Goal: Information Seeking & Learning: Learn about a topic

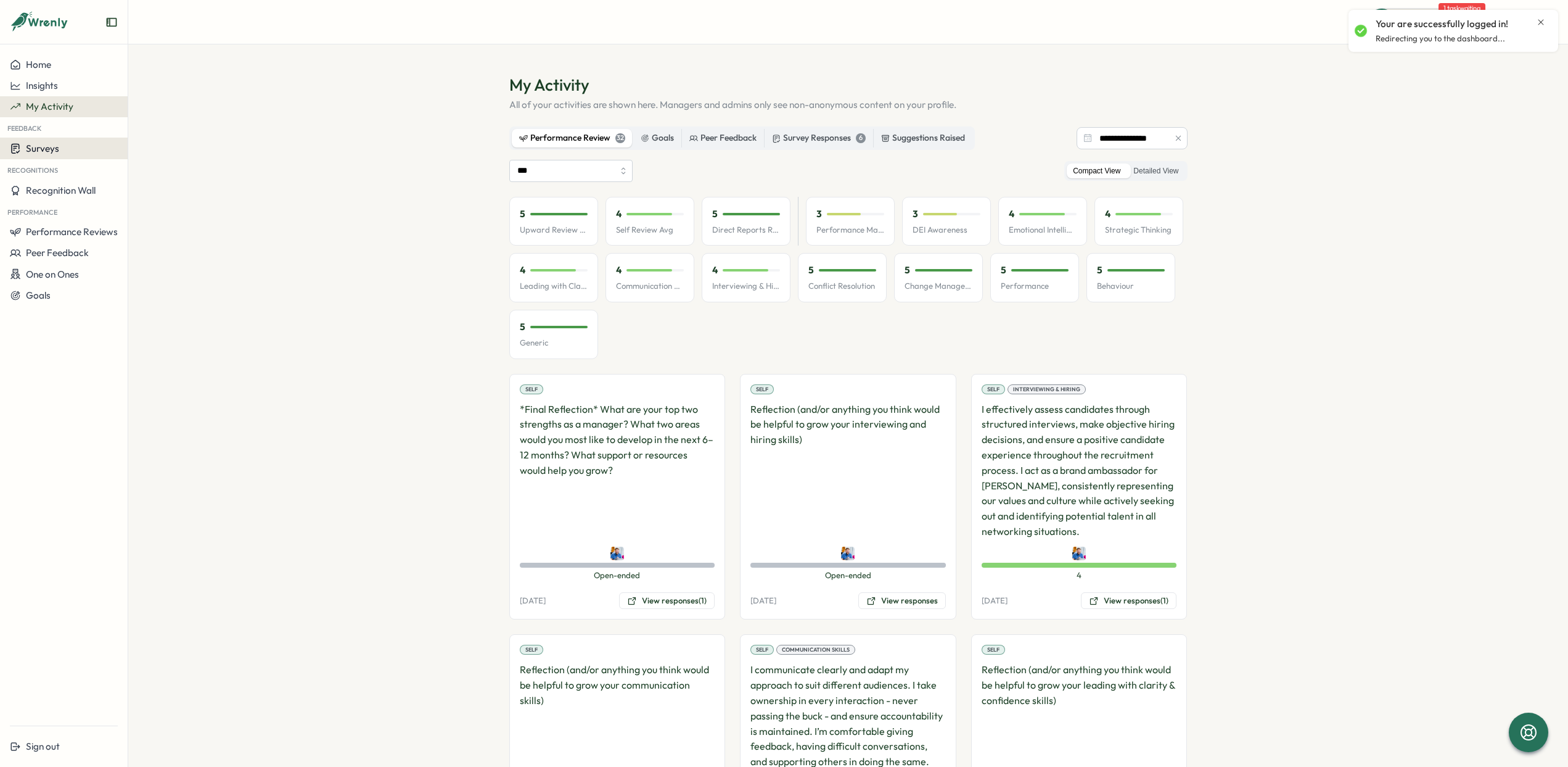
click at [65, 151] on div "Surveys" at bounding box center [64, 148] width 108 height 12
click at [151, 126] on div "Insights" at bounding box center [176, 137] width 101 height 23
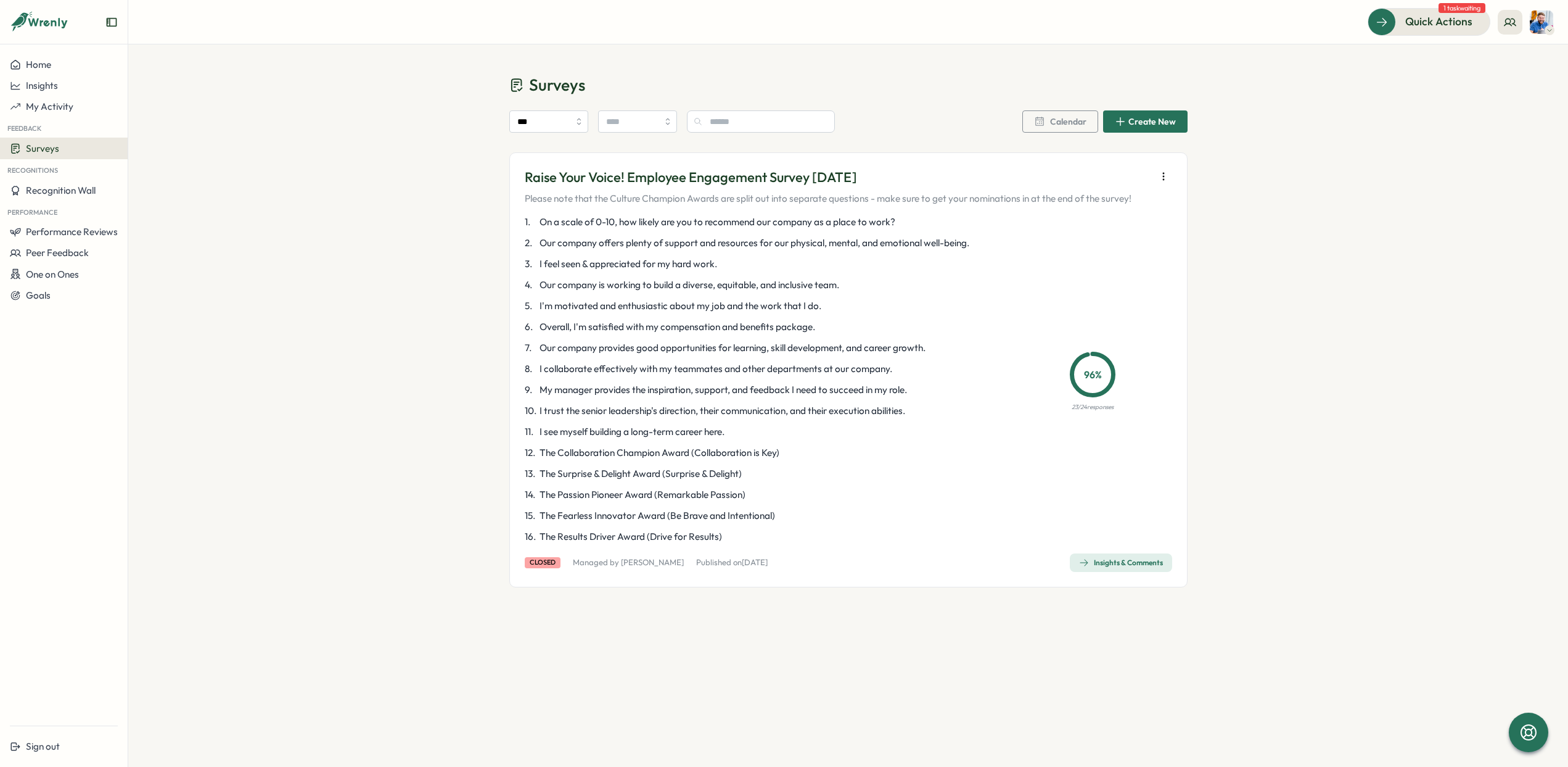
click at [1086, 566] on icon "button" at bounding box center [1083, 562] width 10 height 10
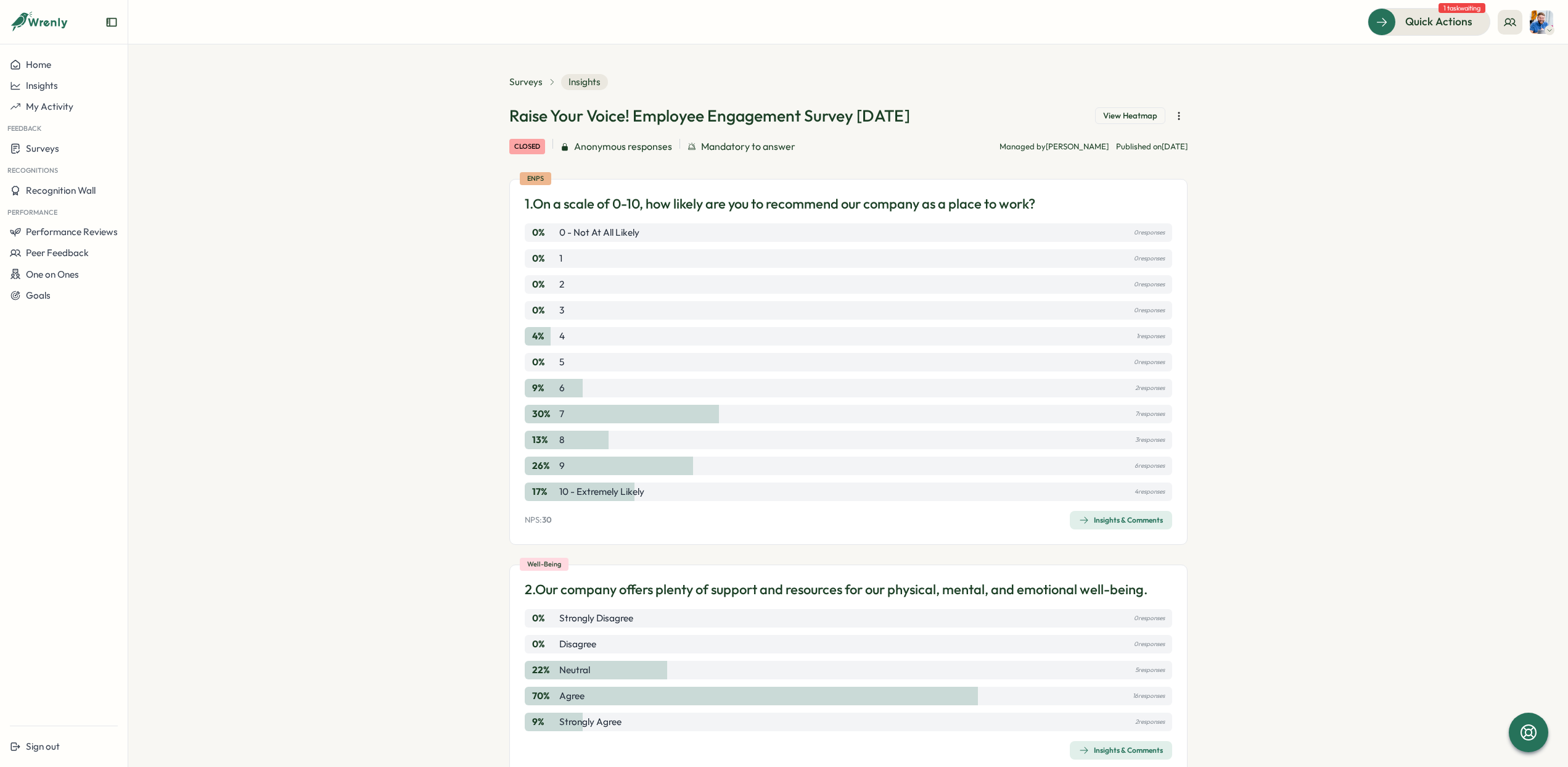
click at [1117, 516] on div "Insights & Comments" at bounding box center [1120, 520] width 84 height 10
